Goal: Find specific page/section: Find specific page/section

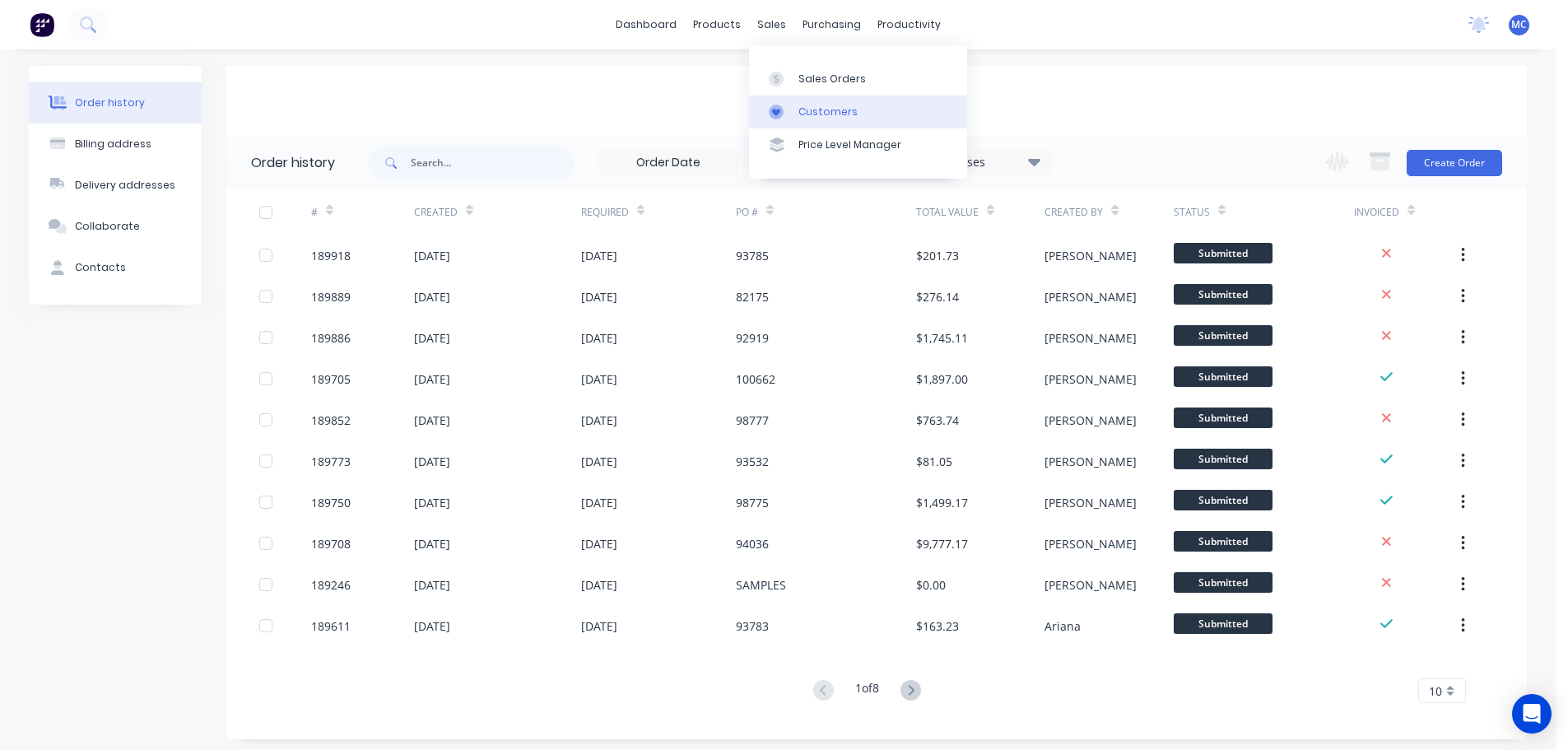
click at [822, 107] on div "Customers" at bounding box center [828, 112] width 60 height 14
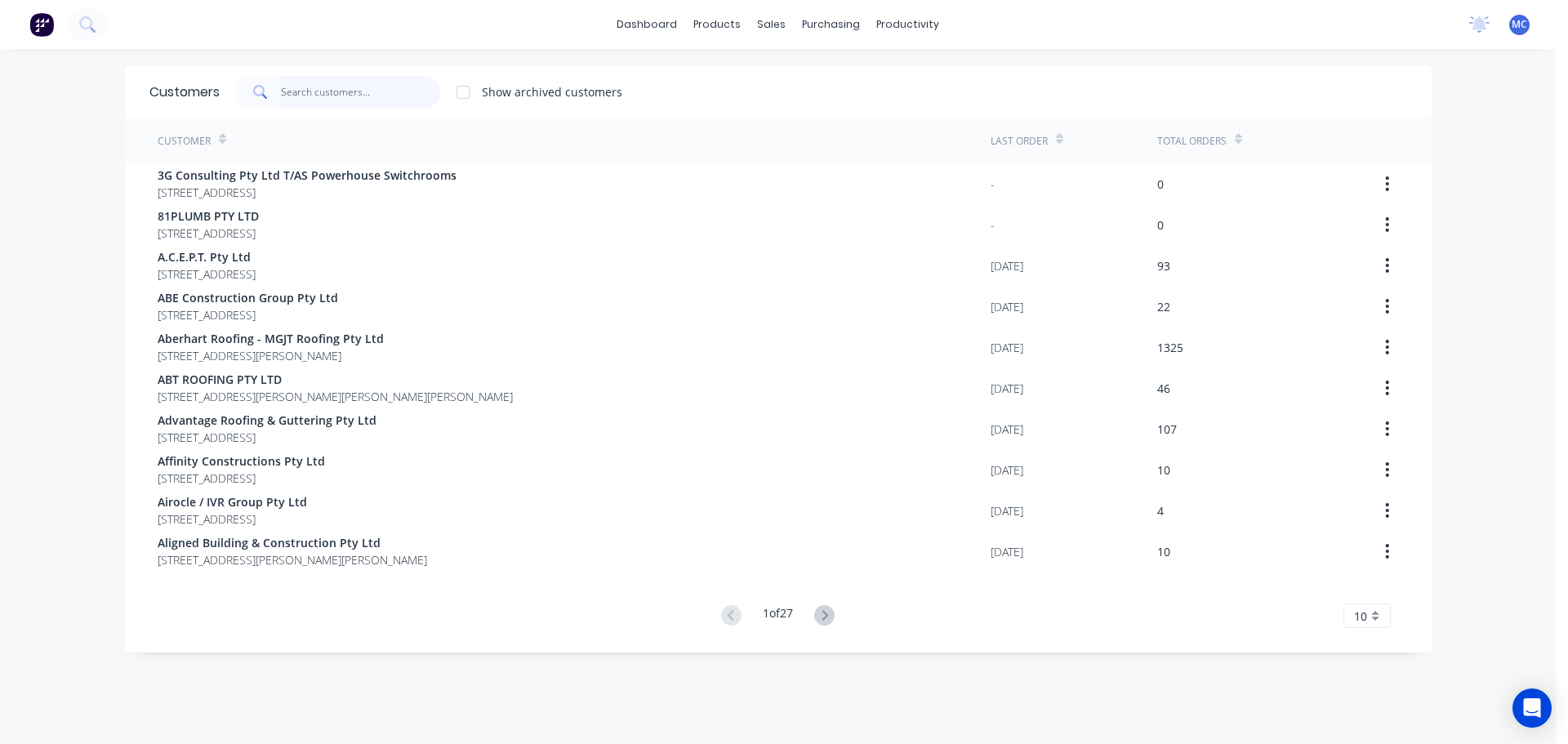
click at [321, 106] on input "text" at bounding box center [360, 92] width 159 height 33
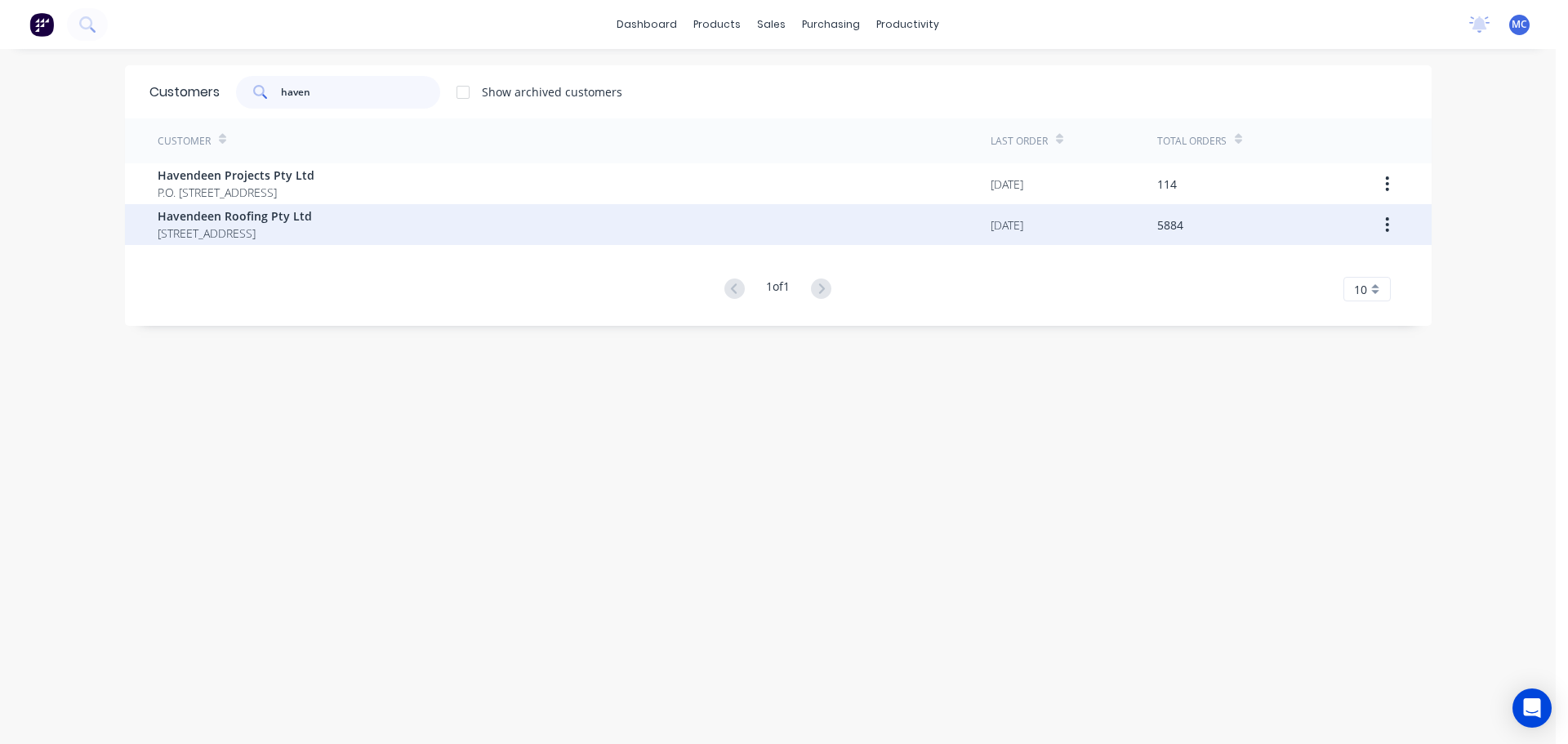
type input "haven"
click at [259, 215] on span "Havendeen Roofing Pty Ltd" at bounding box center [234, 216] width 155 height 17
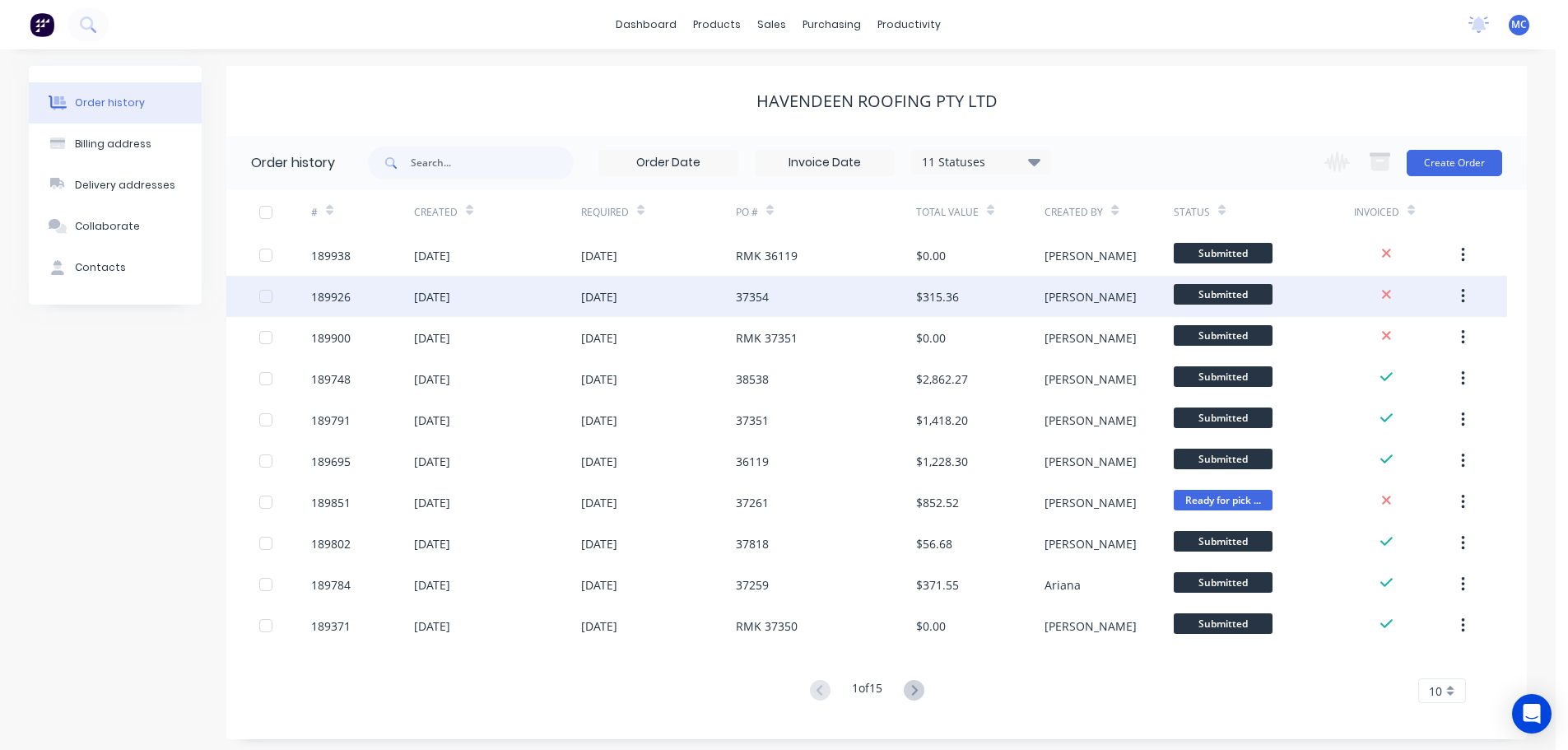
click at [781, 297] on div "37354" at bounding box center [826, 297] width 181 height 41
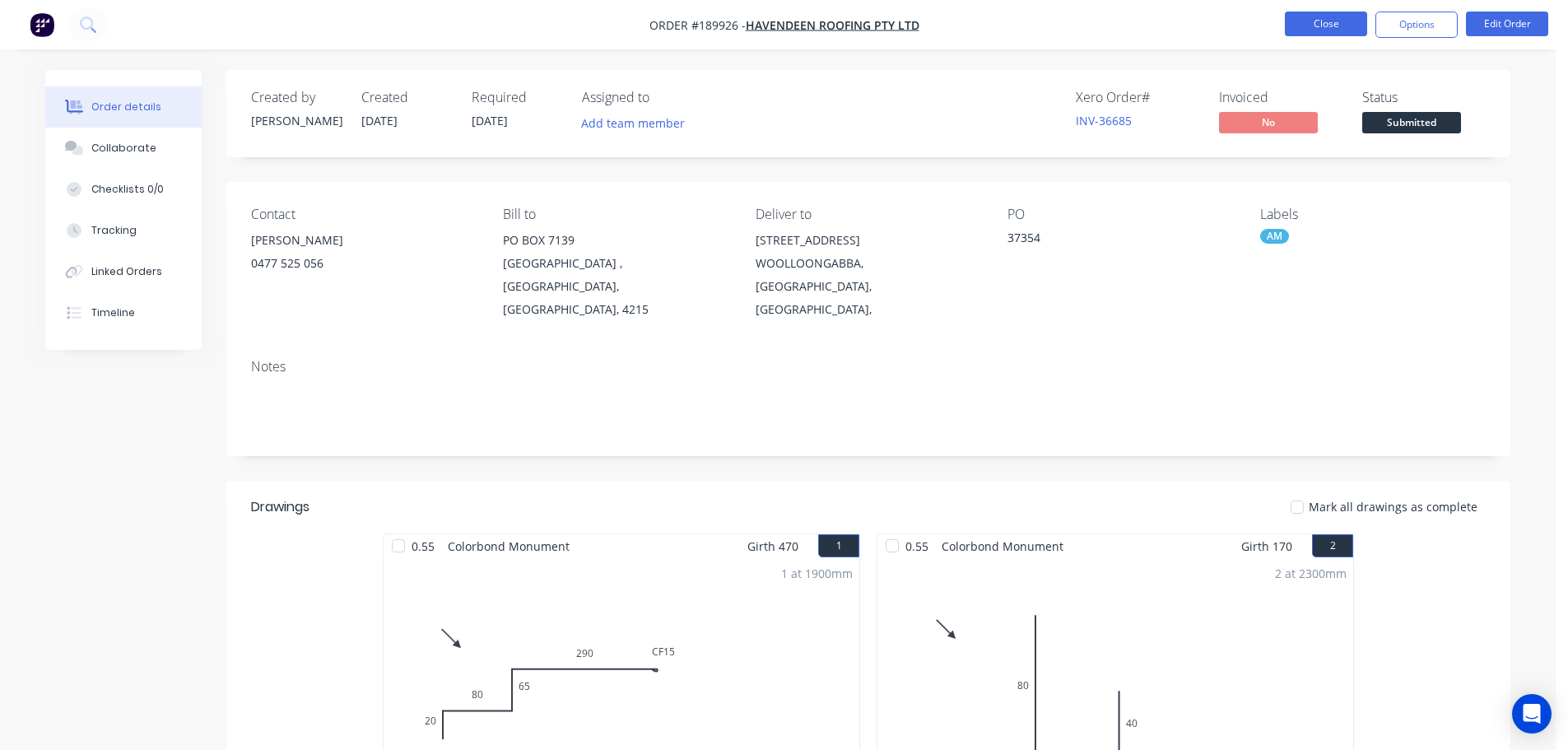
click at [1306, 26] on button "Close" at bounding box center [1326, 24] width 83 height 25
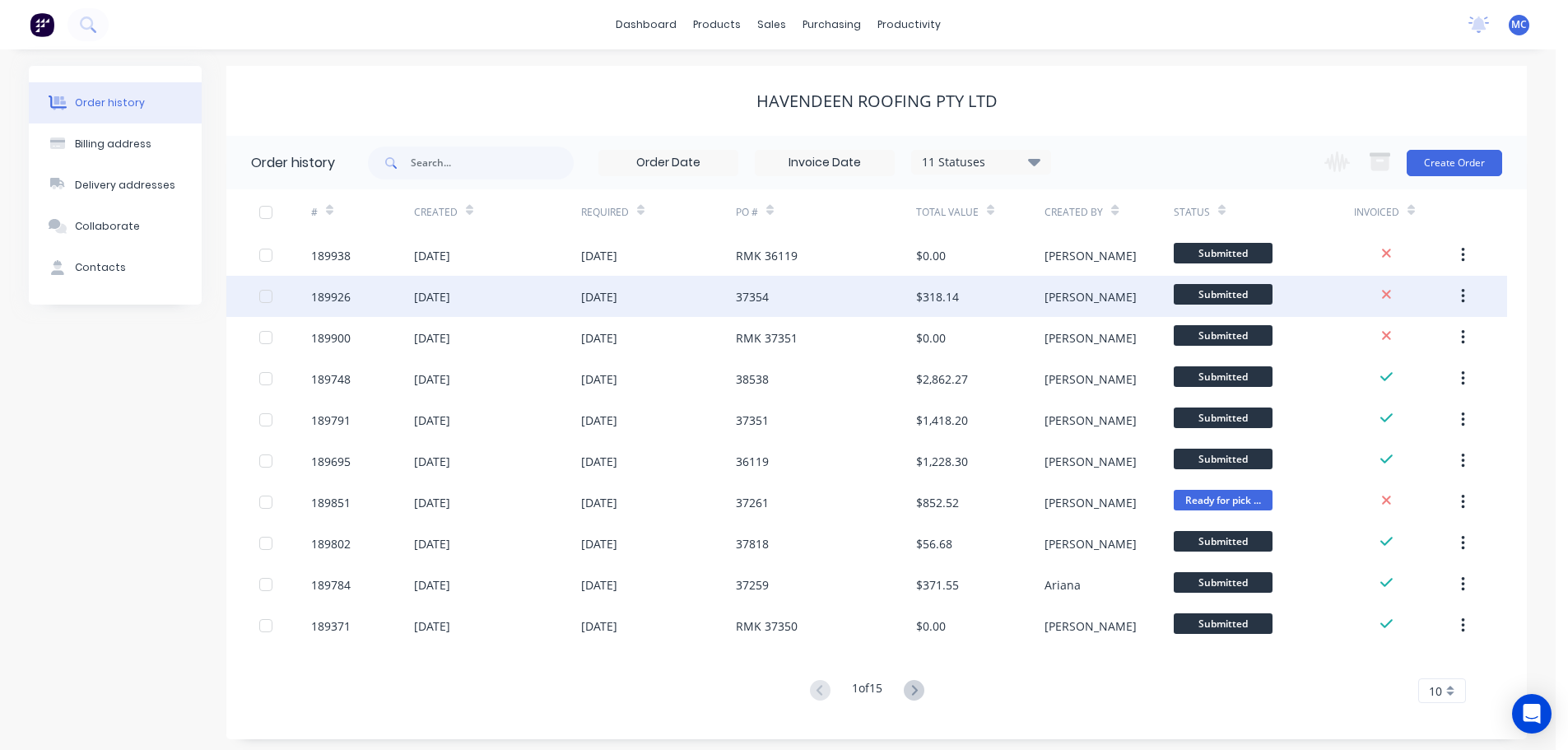
click at [736, 294] on div "37354" at bounding box center [752, 297] width 33 height 17
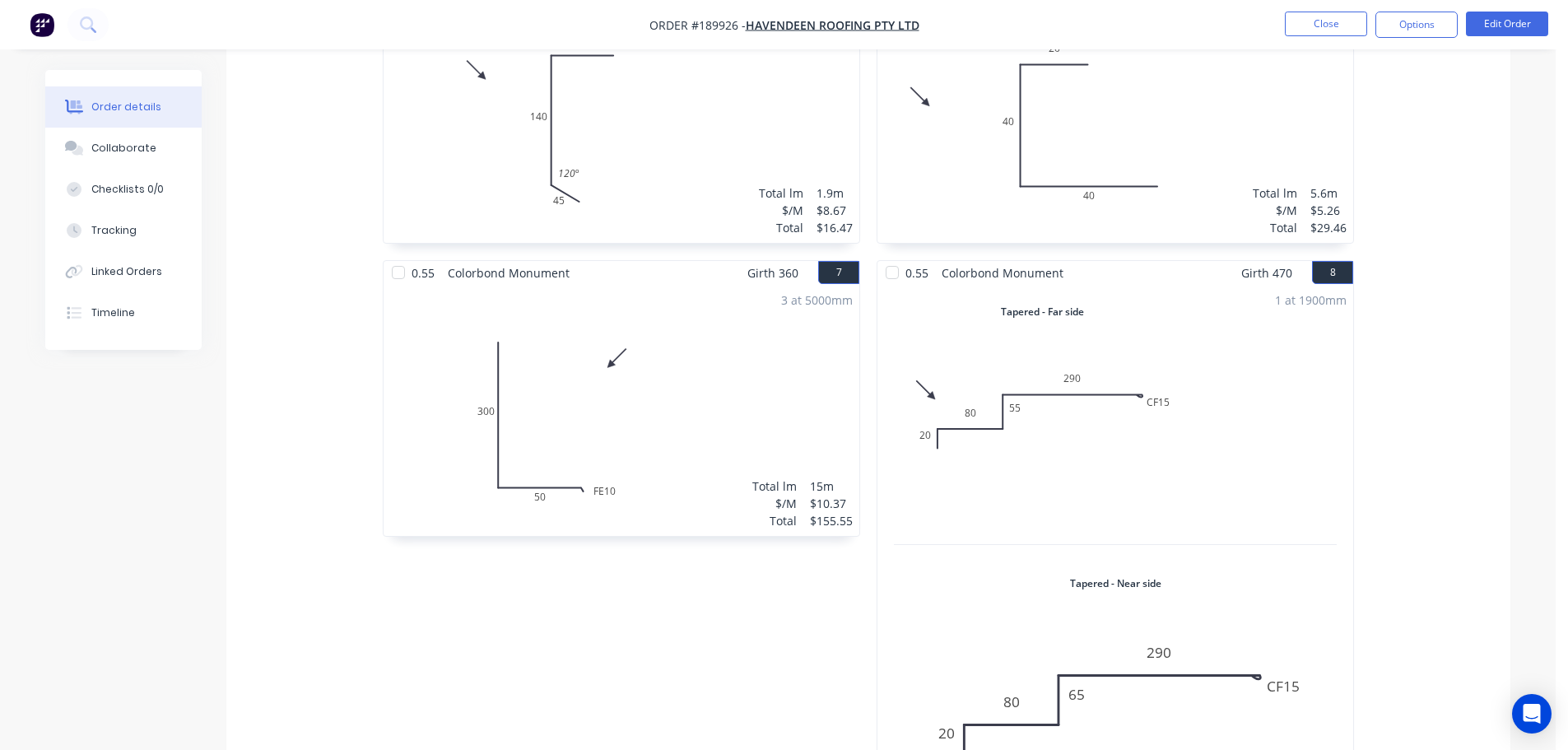
scroll to position [1517, 0]
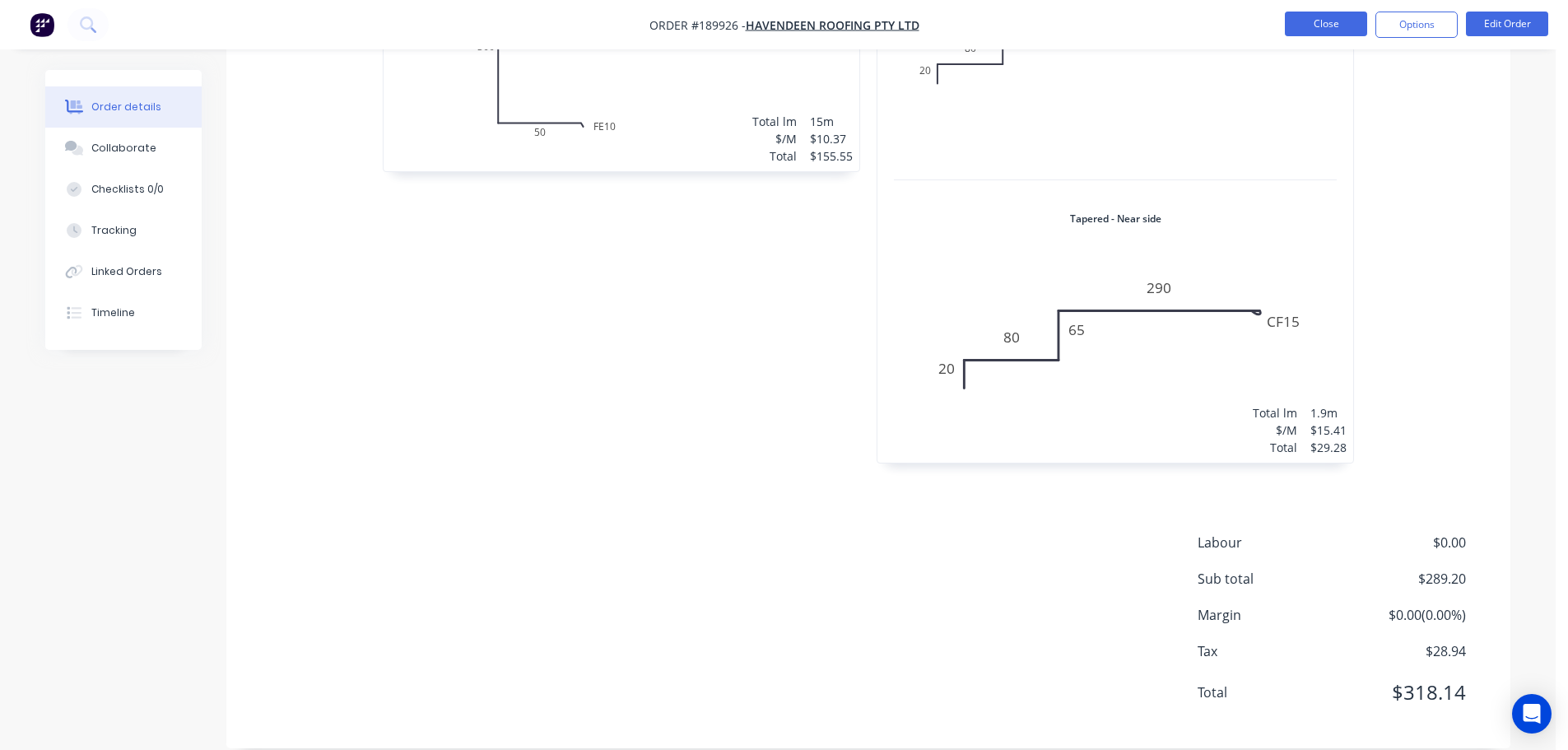
click at [1317, 20] on button "Close" at bounding box center [1326, 24] width 83 height 25
